Goal: Book appointment/travel/reservation

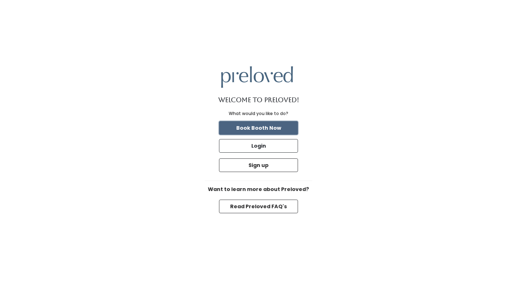
click at [273, 131] on button "Book Booth Now" at bounding box center [258, 128] width 79 height 14
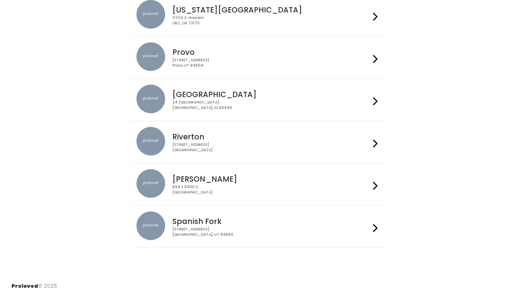
scroll to position [252, 0]
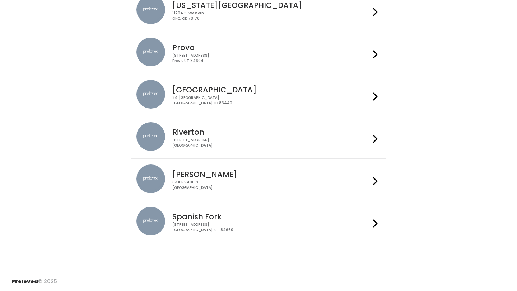
click at [243, 225] on div "[STREET_ADDRESS]" at bounding box center [270, 227] width 197 height 10
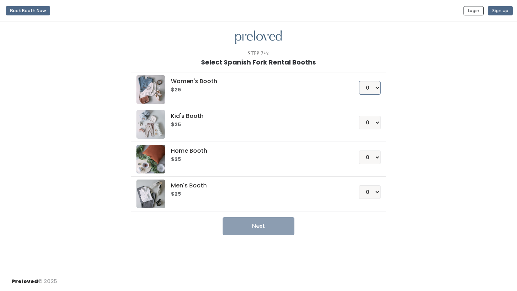
click at [364, 86] on select "0 1 2 3 4" at bounding box center [370, 88] width 22 height 14
select select "1"
click at [269, 228] on button "Next" at bounding box center [258, 226] width 72 height 18
